Goal: Obtain resource: Download file/media

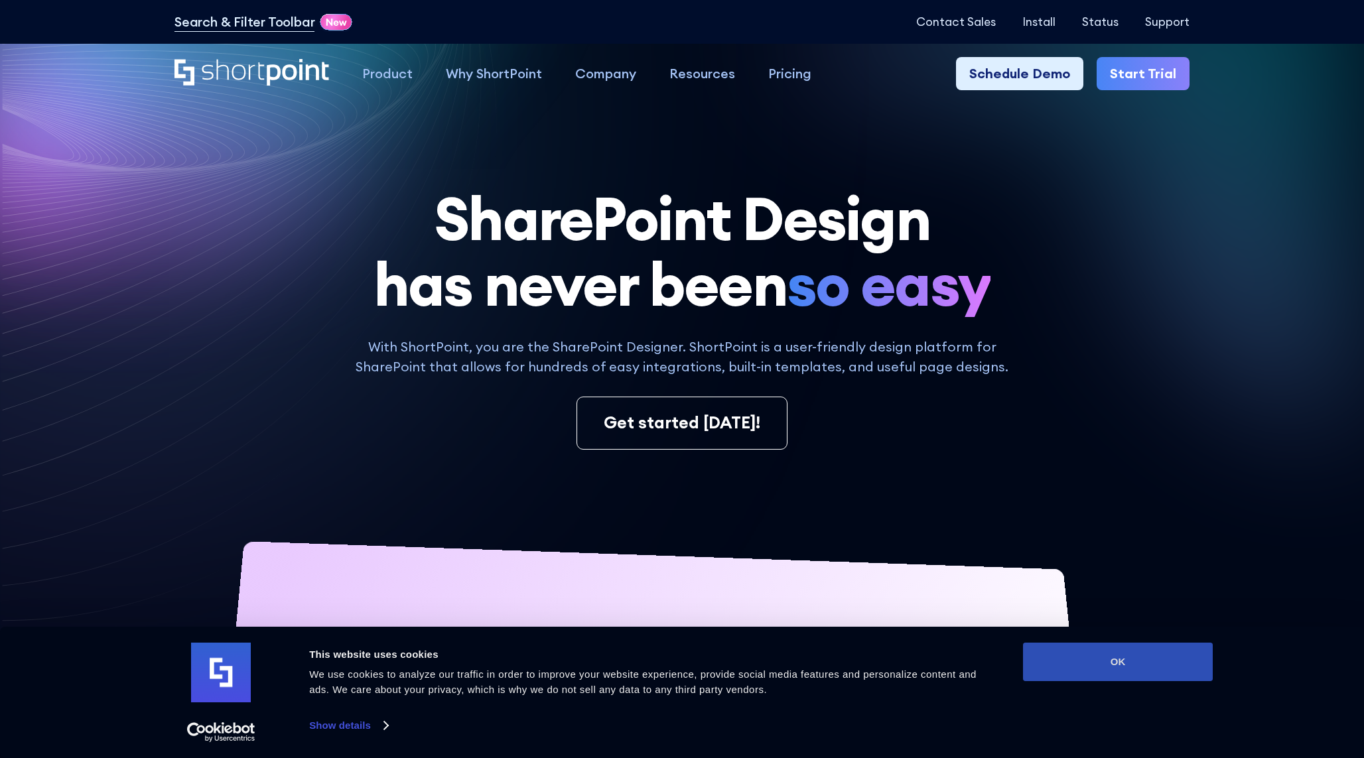
click at [1104, 663] on button "OK" at bounding box center [1118, 662] width 190 height 38
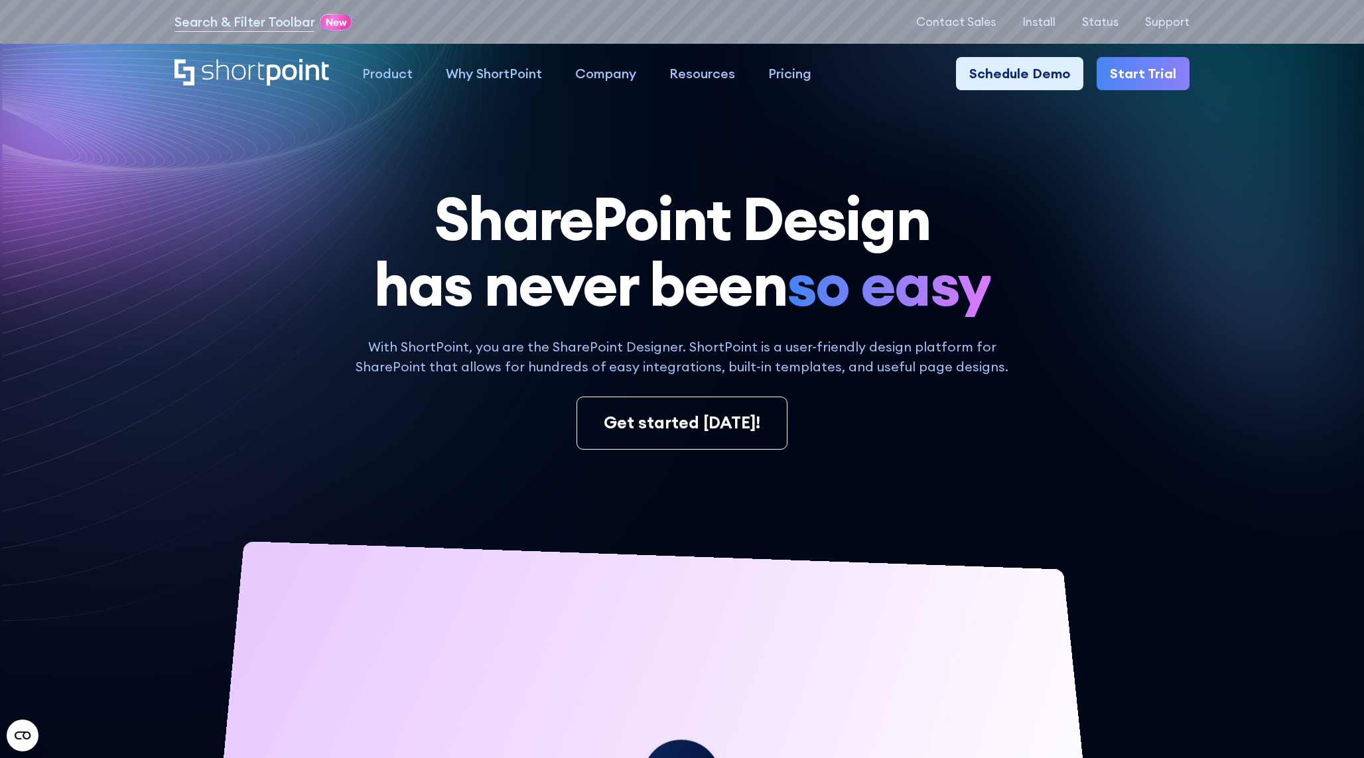
click at [1133, 310] on h1 "SharePoint Design has never been so easy" at bounding box center [681, 251] width 1015 height 131
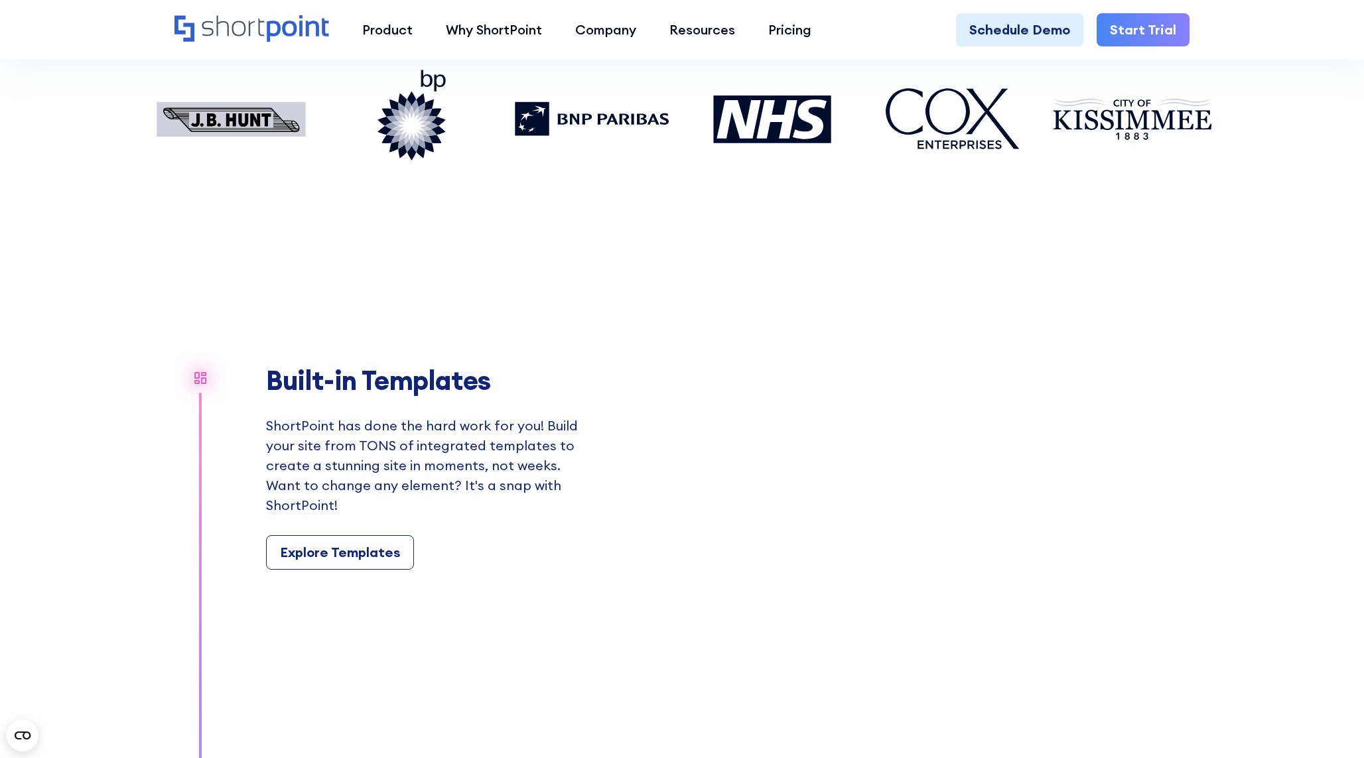
scroll to position [1466, 0]
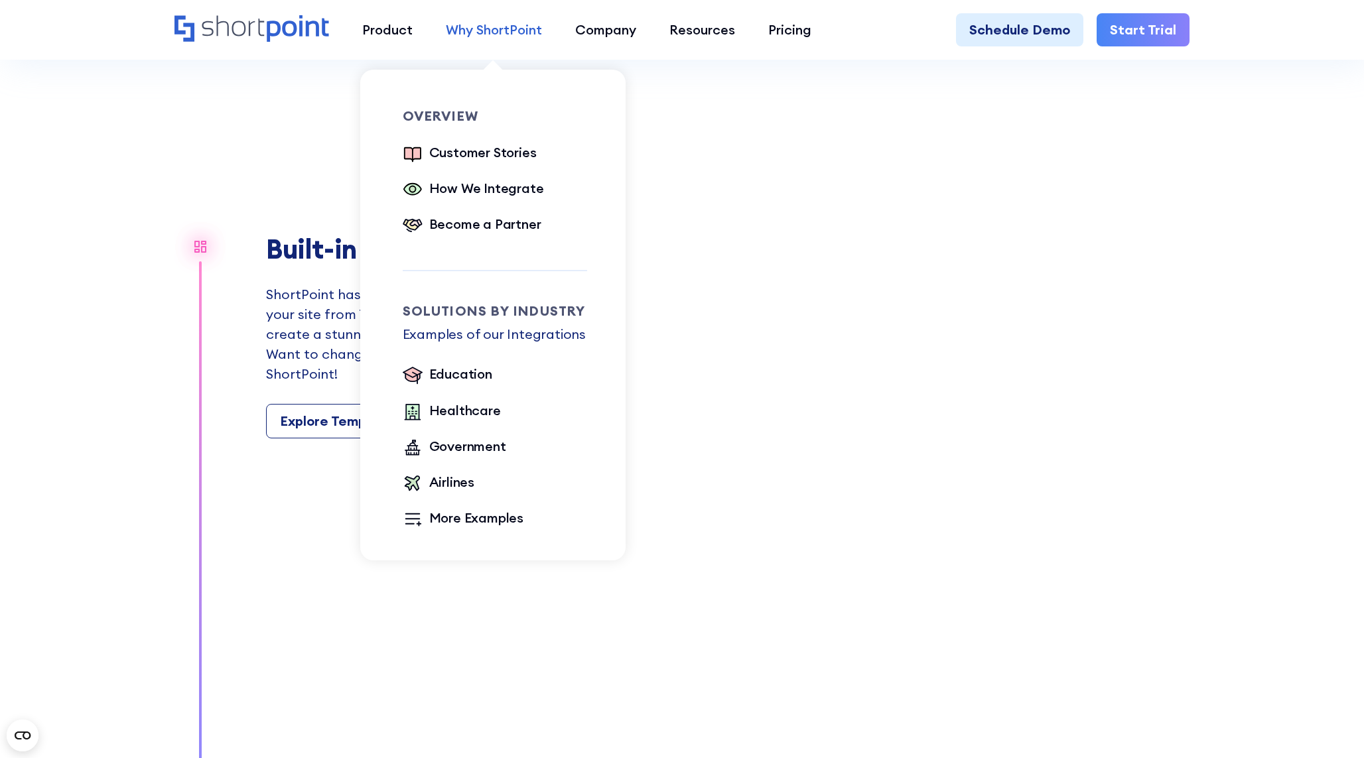
click at [514, 36] on div "Why ShortPoint" at bounding box center [494, 30] width 96 height 20
drag, startPoint x: 472, startPoint y: 180, endPoint x: 468, endPoint y: 188, distance: 8.9
click at [472, 180] on div "How We Integrate" at bounding box center [486, 188] width 115 height 20
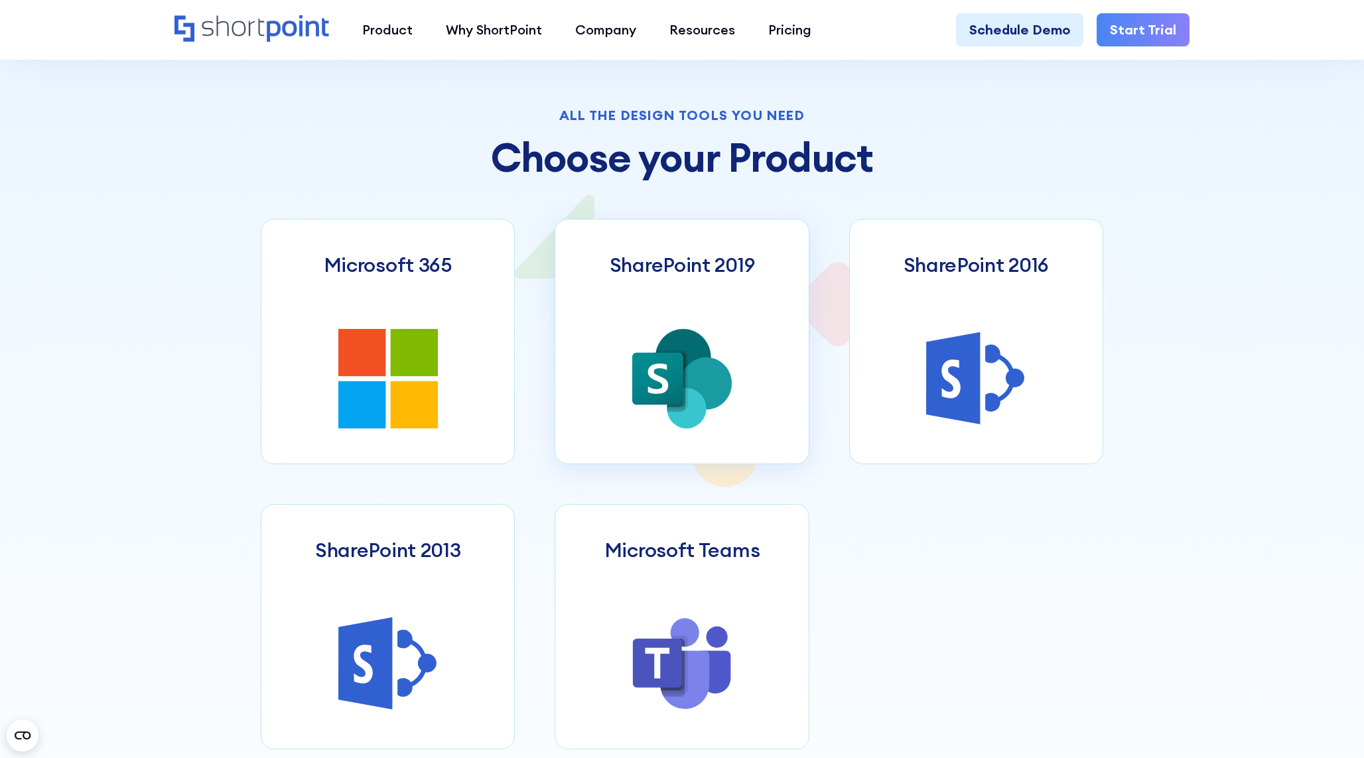
scroll to position [730, 0]
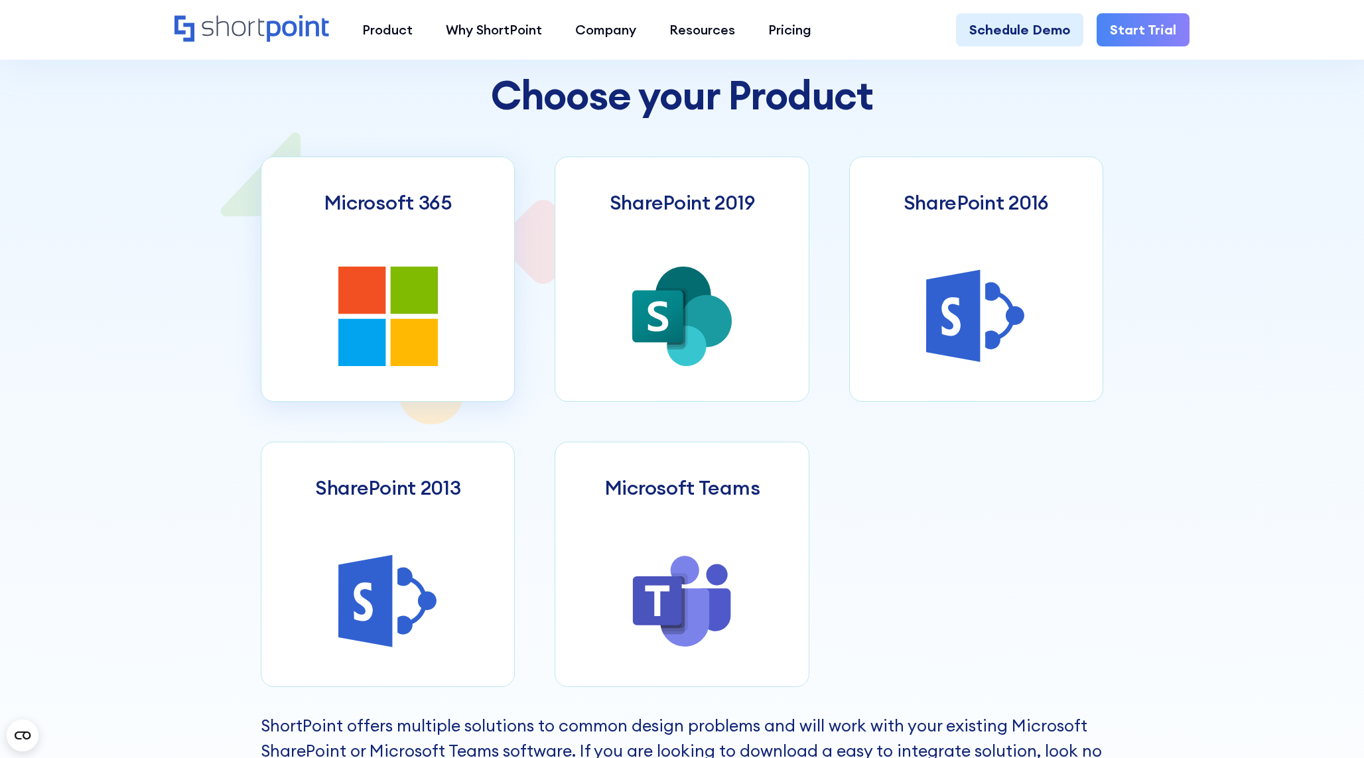
click at [405, 310] on icon at bounding box center [413, 290] width 47 height 47
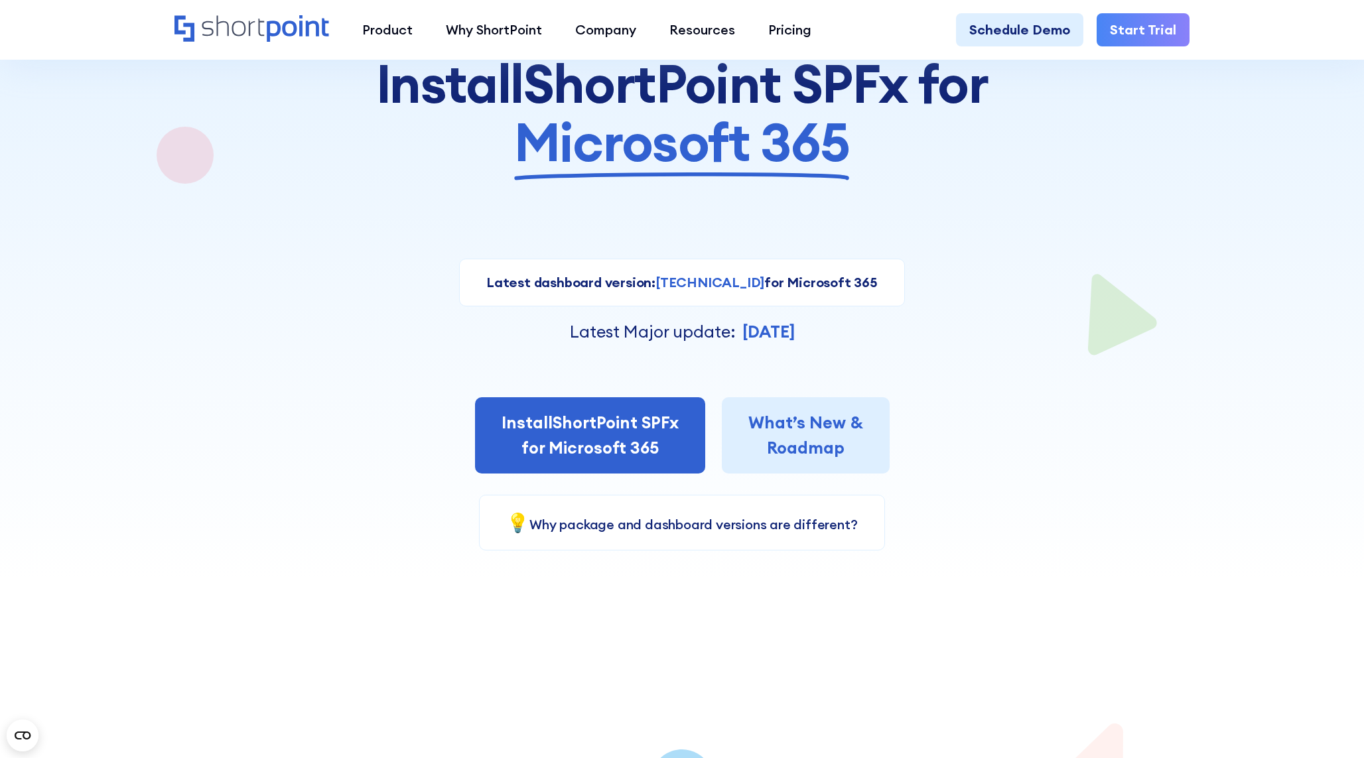
scroll to position [177, 0]
